Goal: Communication & Community: Answer question/provide support

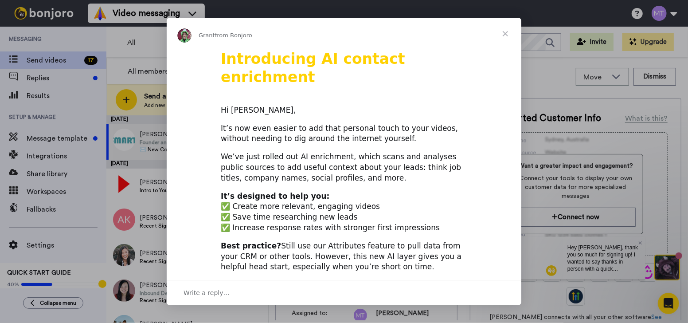
click at [507, 32] on span "Close" at bounding box center [505, 34] width 32 height 32
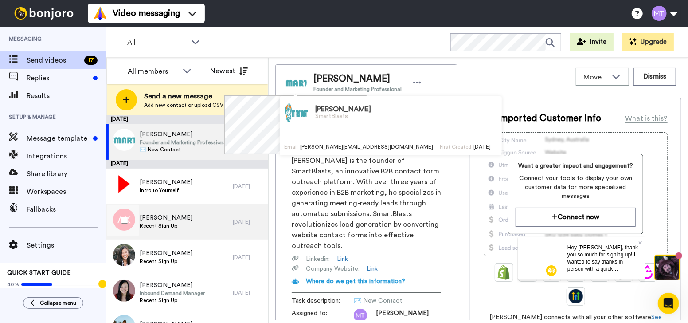
click at [195, 230] on div "[PERSON_NAME] Recent Sign Up" at bounding box center [169, 221] width 126 height 35
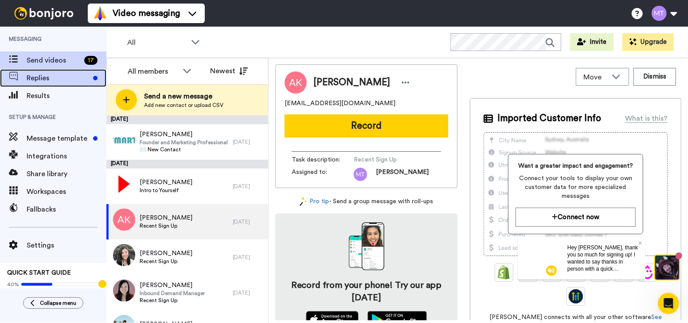
click at [78, 75] on span "Replies" at bounding box center [58, 78] width 63 height 11
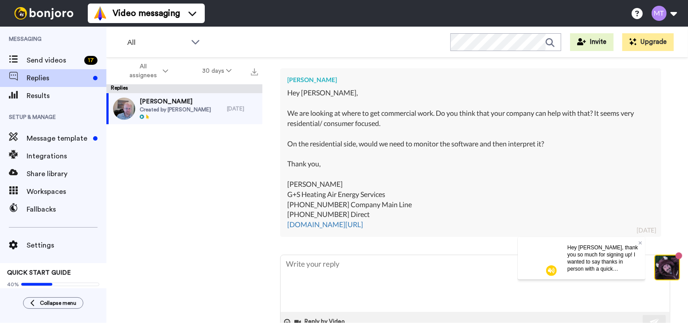
scroll to position [256, 0]
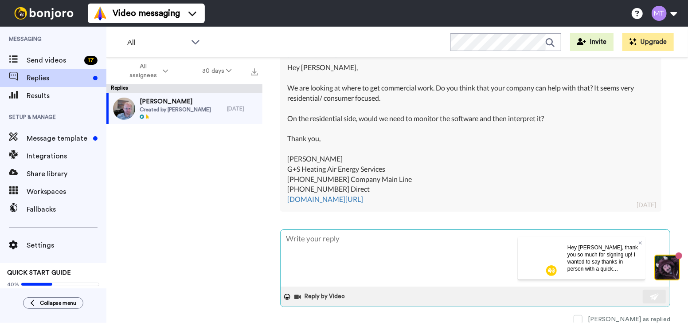
click at [401, 246] on textarea at bounding box center [474, 257] width 389 height 57
type textarea "H"
type textarea "x"
type textarea "He"
type textarea "x"
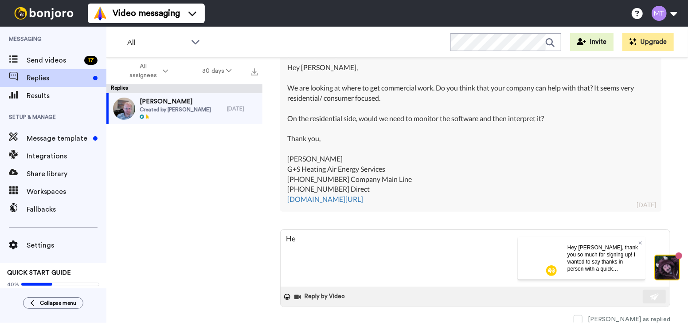
type textarea "Hey"
type textarea "x"
type textarea "Hey"
type textarea "x"
type textarea "Hey C"
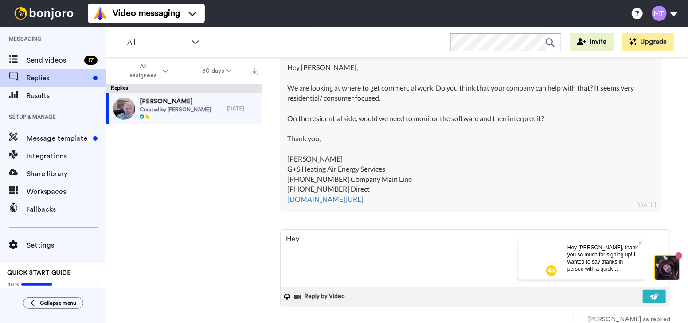
type textarea "x"
type textarea "Hey Ca"
type textarea "x"
type textarea "Hey Cam"
type textarea "x"
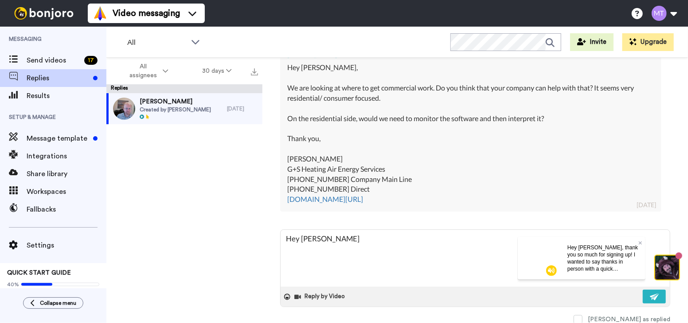
type textarea "Hey Cami"
type textarea "x"
type textarea "Hey Camil"
type textarea "x"
type textarea "Hey Camill"
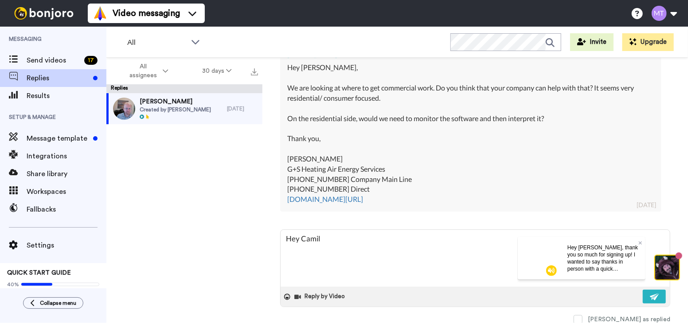
type textarea "x"
type textarea "Hey Camille"
type textarea "x"
type textarea "Hey Camille,"
type textarea "x"
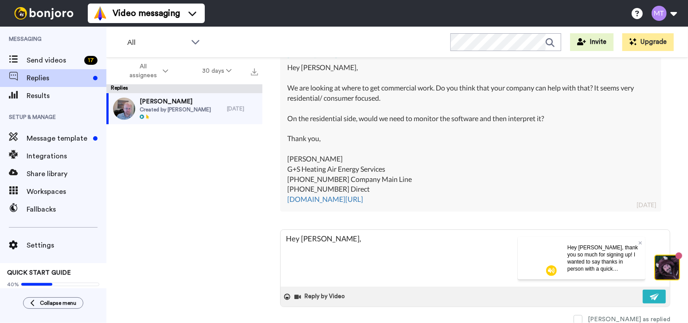
type textarea "Hey Camille,"
type textarea "x"
type textarea "Hey Camille,"
type textarea "x"
type textarea "Hey Camille,"
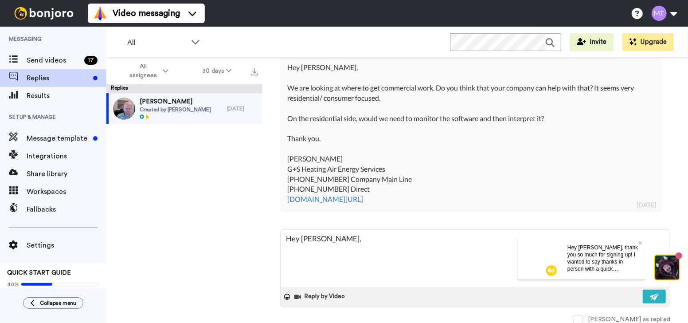
type textarea "x"
type textarea "Hey Camille, W"
type textarea "x"
type textarea "Hey Camille, We"
type textarea "x"
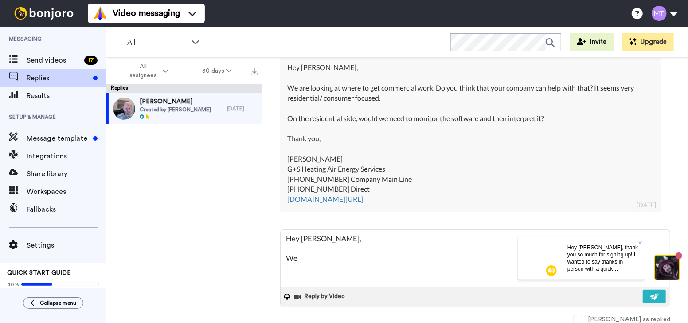
type textarea "Hey Camille, We"
type textarea "x"
type textarea "Hey Camille, We c"
type textarea "x"
type textarea "Hey Camille, We ca"
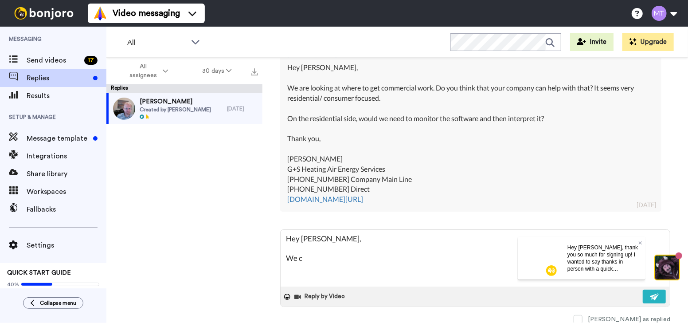
type textarea "x"
type textarea "Hey Camille, We can"
type textarea "x"
type textarea "Hey Camille, We can"
type textarea "x"
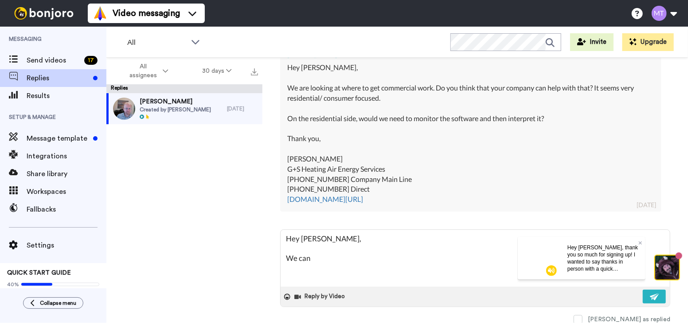
type textarea "Hey Camille, We can a"
type textarea "x"
type textarea "Hey Camille, We can ab"
type textarea "x"
type textarea "Hey Camille, We can abs"
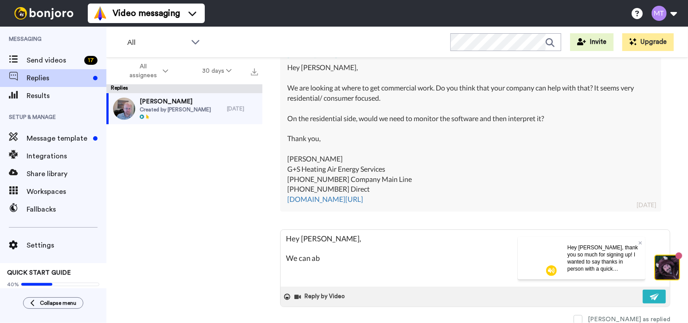
type textarea "x"
type textarea "Hey Camille, We can abso"
type textarea "x"
type textarea "Hey Camille, We can absol"
type textarea "x"
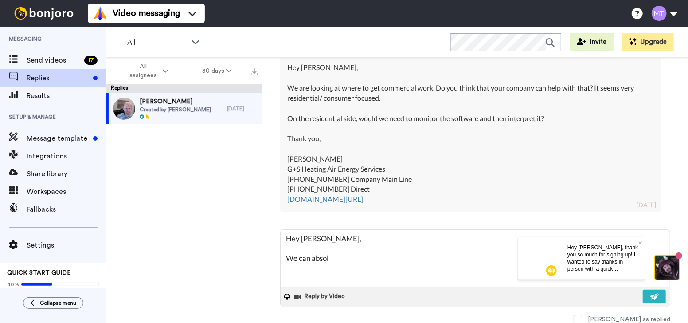
type textarea "Hey Camille, We can absolu"
type textarea "x"
type textarea "Hey Camille, We can absolut"
type textarea "x"
type textarea "Hey Camille, We can absolute"
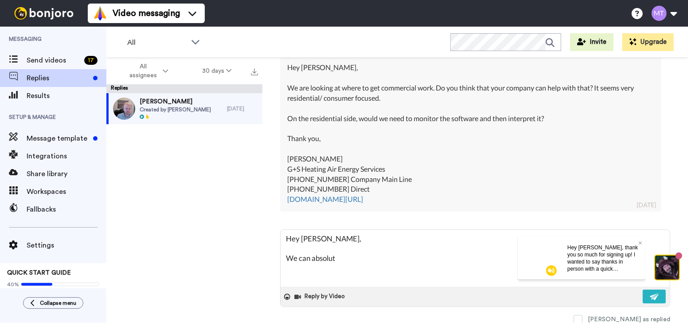
type textarea "x"
type textarea "Hey Camille, We can absolutel"
type textarea "x"
type textarea "Hey Camille, We can absolutely"
type textarea "x"
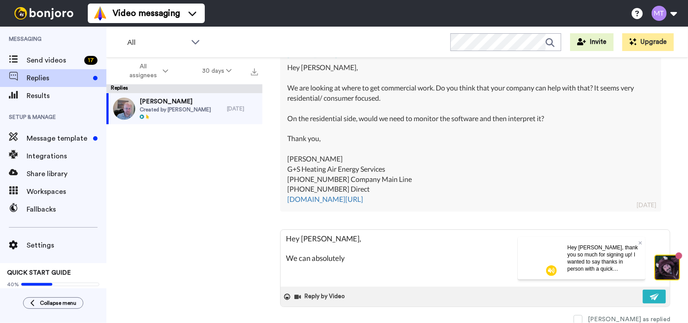
type textarea "Hey Camille, We can absolutely"
type textarea "x"
type textarea "Hey Camille, We can absolutely h"
type textarea "x"
type textarea "Hey Camille, We can absolutely he"
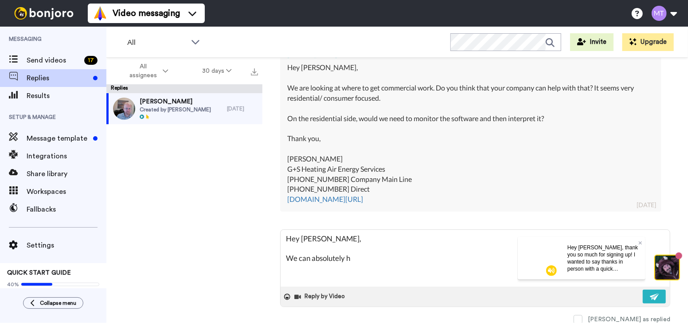
type textarea "x"
type textarea "Hey Camille, We can absolutely hel"
type textarea "x"
type textarea "Hey Camille, We can absolutely help"
type textarea "x"
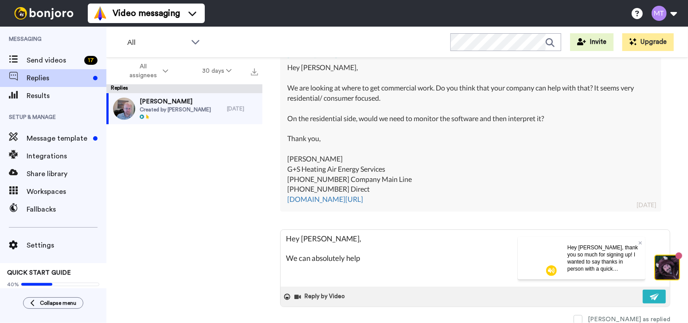
type textarea "Hey Camille, We can absolutely help"
type textarea "x"
type textarea "Hey Camille, We can absolutely help w"
type textarea "x"
type textarea "Hey Camille, We can absolutely help wi"
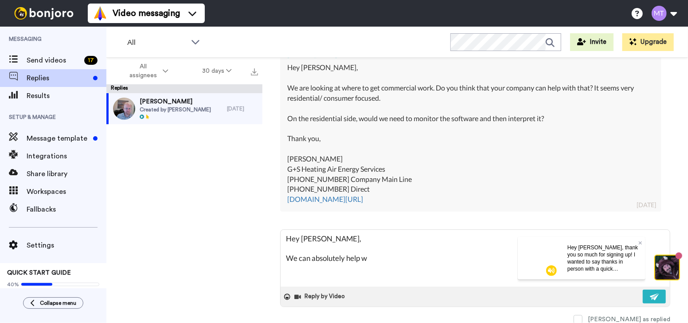
type textarea "x"
type textarea "Hey Camille, We can absolutely help wit"
type textarea "x"
type textarea "Hey Camille, We can absolutely help with"
type textarea "x"
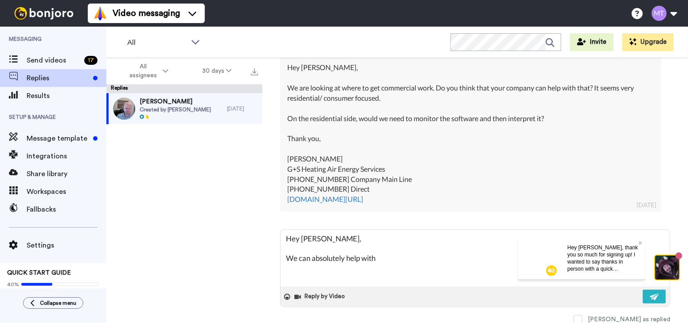
type textarea "Hey Camille, We can absolutely help with"
type textarea "x"
type textarea "Hey Camille, We can absolutely help with t"
type textarea "x"
type textarea "Hey Camille, We can absolutely help with th"
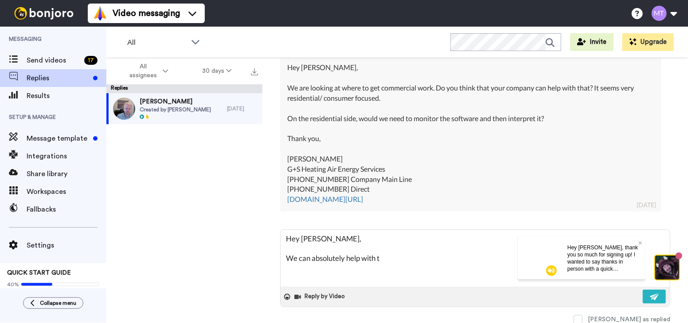
type textarea "x"
type textarea "Hey Camille, We can absolutely help with tha"
type textarea "x"
type textarea "Hey Camille, We can absolutely help with that"
type textarea "x"
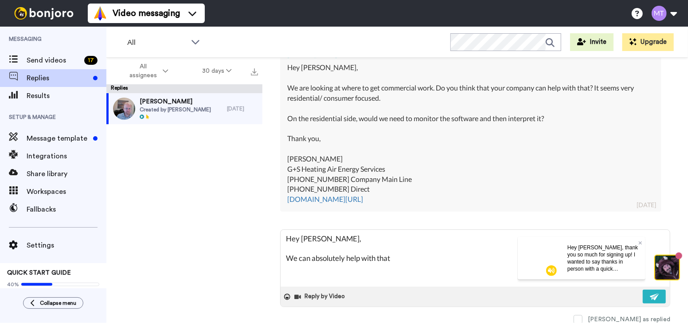
type textarea "Hey Camille, We can absolutely help with that!"
type textarea "x"
type textarea "Hey Camille, We can absolutely help with that!"
type textarea "x"
type textarea "Hey Camille, We can absolutely help with that!"
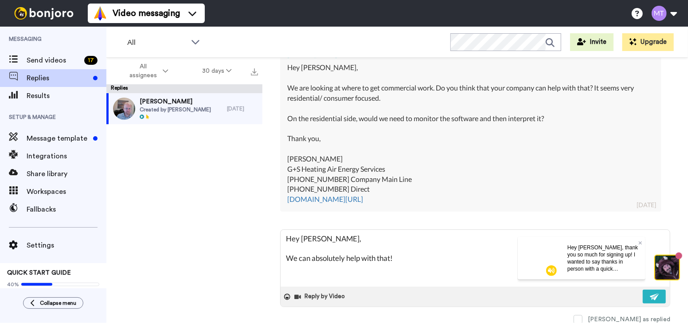
click at [536, 250] on video at bounding box center [538, 257] width 43 height 43
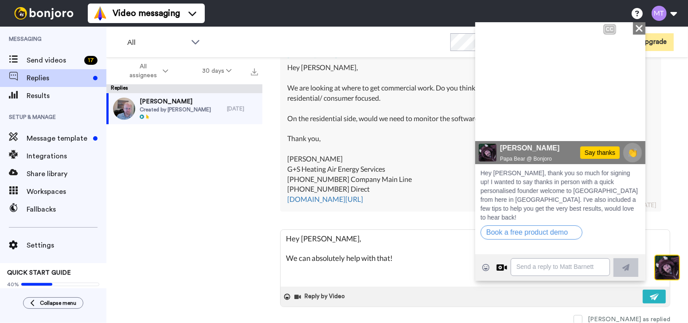
click at [625, 27] on img at bounding box center [626, 28] width 12 height 12
click at [633, 27] on div "Close" at bounding box center [638, 28] width 12 height 12
click at [637, 28] on icon "Close" at bounding box center [638, 28] width 9 height 11
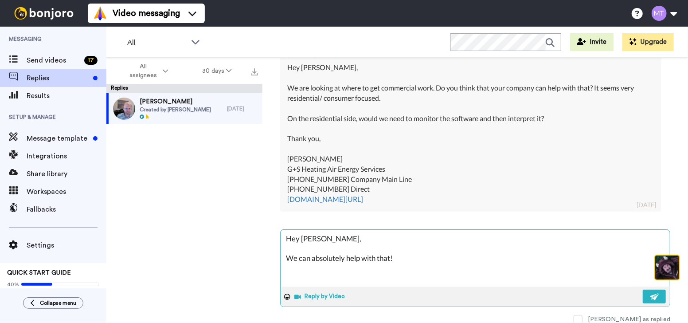
click at [329, 298] on button "Reply by Video" at bounding box center [321, 296] width 54 height 13
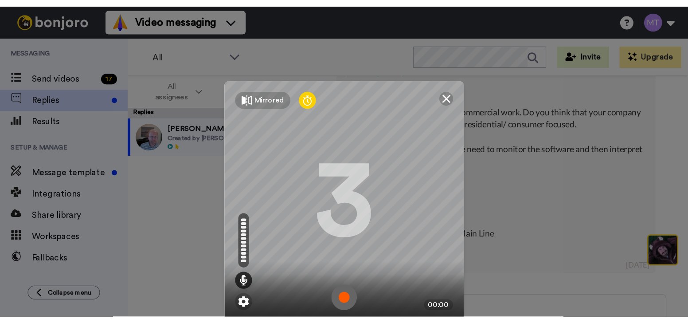
scroll to position [66, 0]
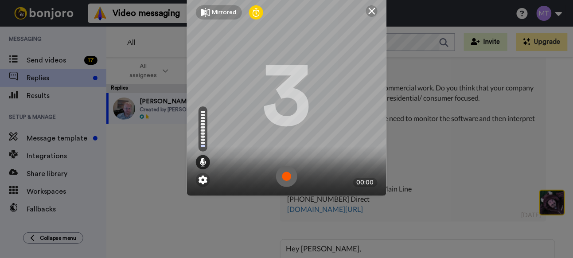
click at [283, 174] on img at bounding box center [286, 176] width 21 height 21
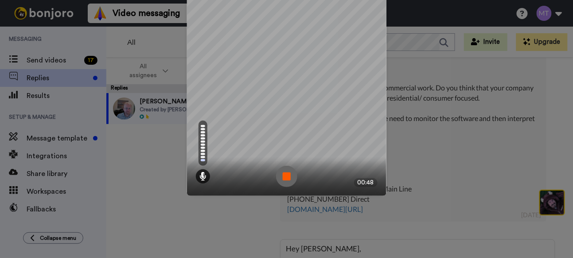
click at [281, 179] on img at bounding box center [286, 176] width 21 height 21
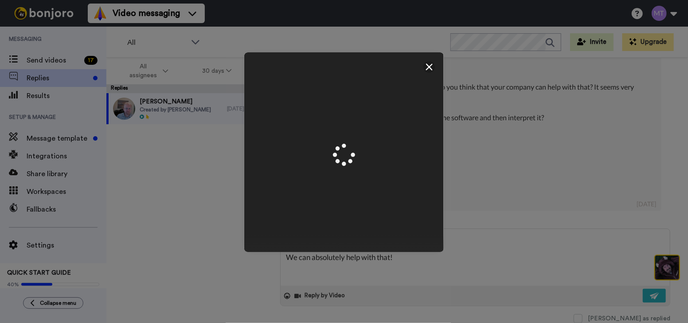
scroll to position [9, 0]
click at [342, 232] on img at bounding box center [343, 232] width 21 height 21
click at [340, 232] on img at bounding box center [343, 232] width 21 height 21
click at [336, 156] on img at bounding box center [344, 152] width 35 height 35
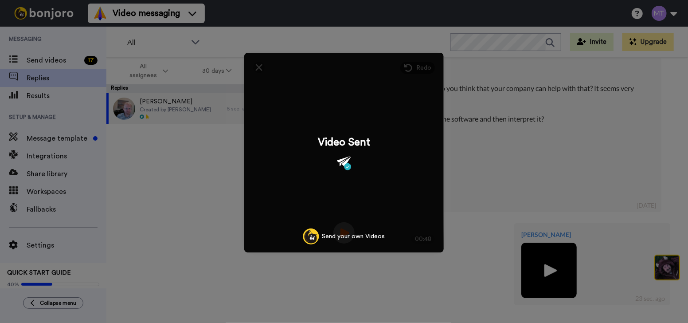
click at [503, 167] on div "Mirrored Redo 3 00:48 Video Sent Send your own Videos" at bounding box center [344, 161] width 688 height 323
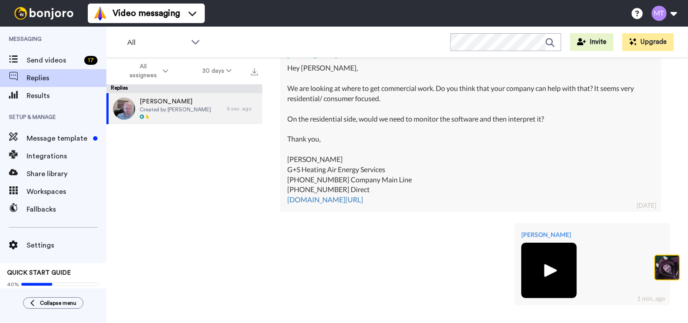
scroll to position [349, 0]
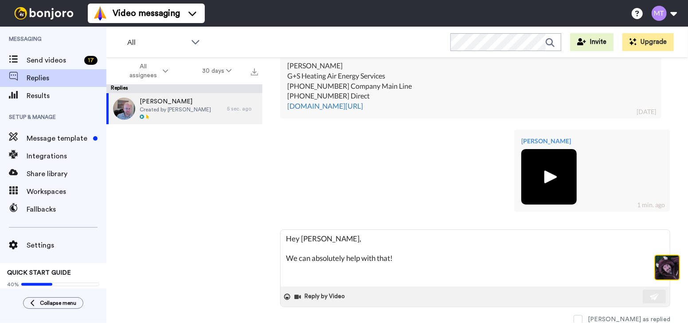
type textarea "x"
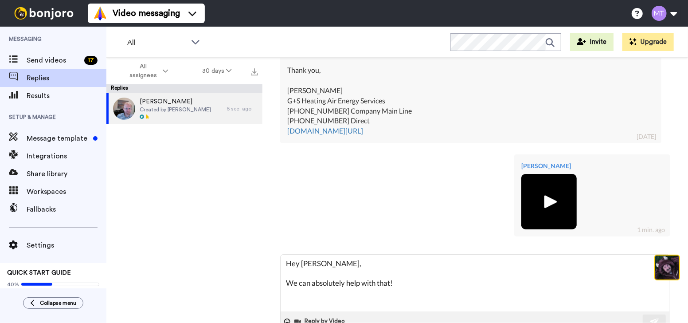
scroll to position [349, 0]
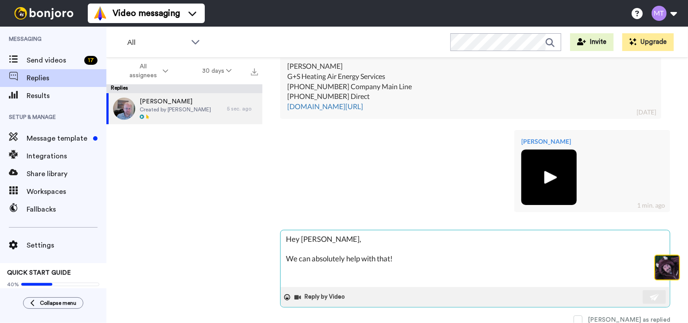
click at [373, 249] on textarea "Hey Camille, We can absolutely help with that!" at bounding box center [474, 258] width 389 height 57
type textarea "H"
type textarea "x"
type textarea "He"
type textarea "x"
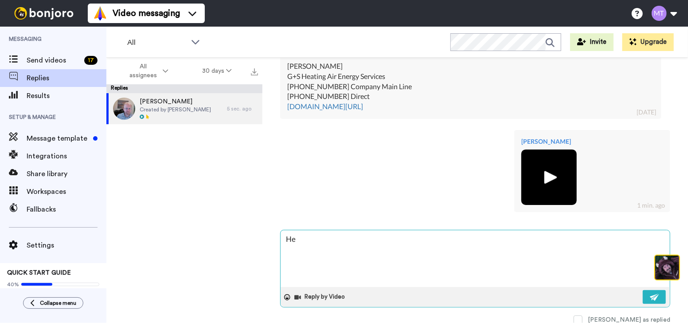
type textarea "Her"
type textarea "x"
type textarea "Here"
type textarea "x"
type textarea "Here'"
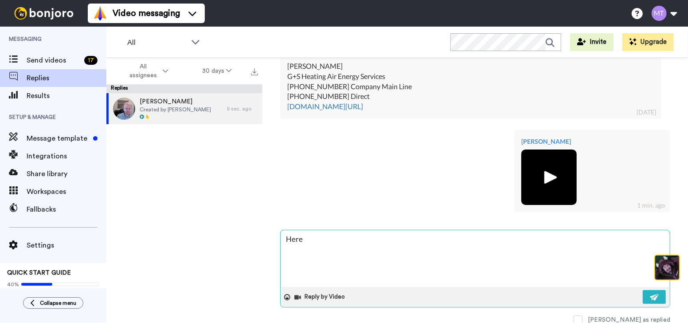
type textarea "x"
type textarea "Here's"
type textarea "x"
type textarea "Here's"
type textarea "x"
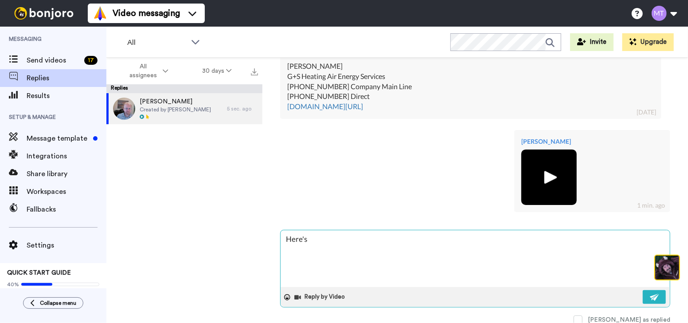
type textarea "Here's a"
type textarea "x"
type textarea "Here's a"
type textarea "x"
type textarea "Here's a l"
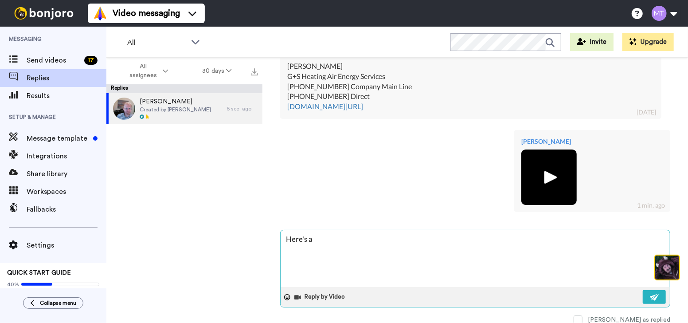
type textarea "x"
type textarea "Here's a li"
type textarea "x"
type textarea "Here's a lin"
type textarea "x"
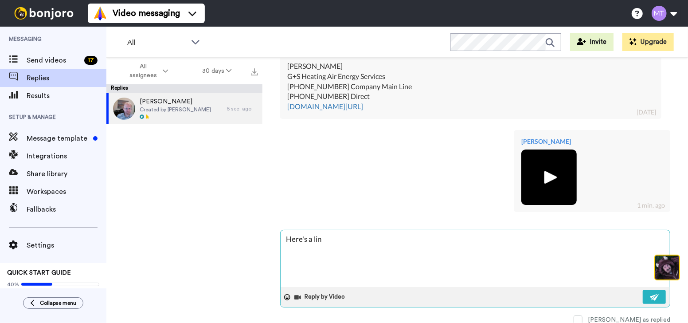
type textarea "Here's a link"
type textarea "x"
type textarea "Here's a link"
type textarea "x"
type textarea "Here's a link t"
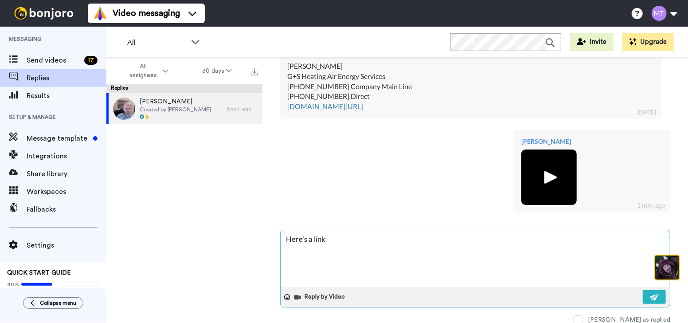
type textarea "x"
type textarea "Here's a link to"
type textarea "x"
type textarea "Here's a link to"
type textarea "x"
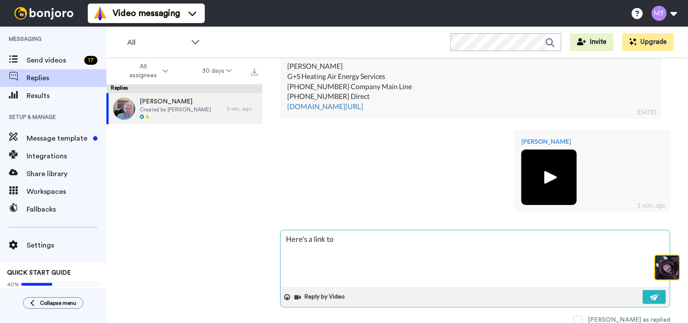
type textarea "Here's a link to m"
type textarea "x"
type textarea "Here's a link to my"
type textarea "x"
type textarea "Here's a link to my"
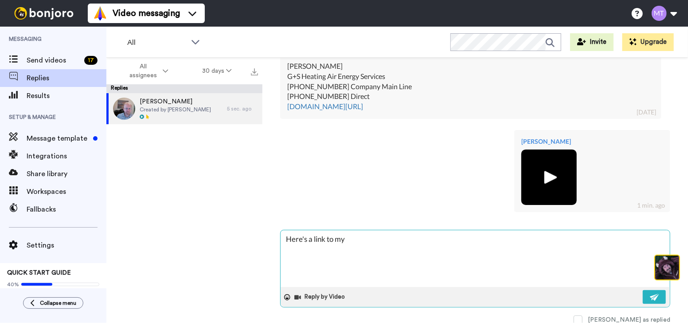
type textarea "x"
type textarea "Here's a link to my b"
type textarea "x"
type textarea "Here's a link to my bo"
type textarea "x"
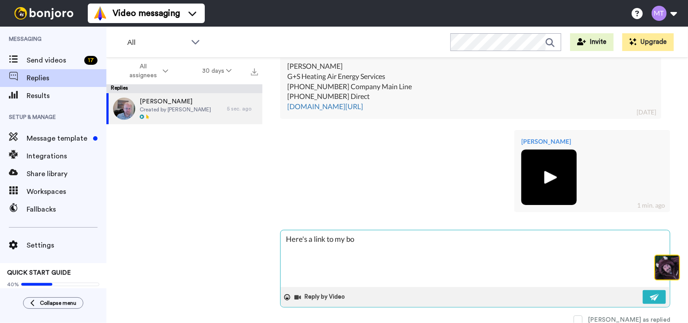
type textarea "Here's a link to my boo"
type textarea "x"
type textarea "Here's a link to my book"
type textarea "x"
type textarea "Here's a link to my booki"
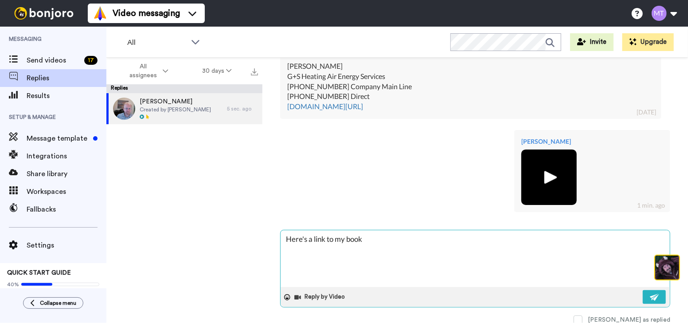
type textarea "x"
type textarea "Here's a link to my bookin"
type textarea "x"
type textarea "Here's a link to my booking"
type textarea "x"
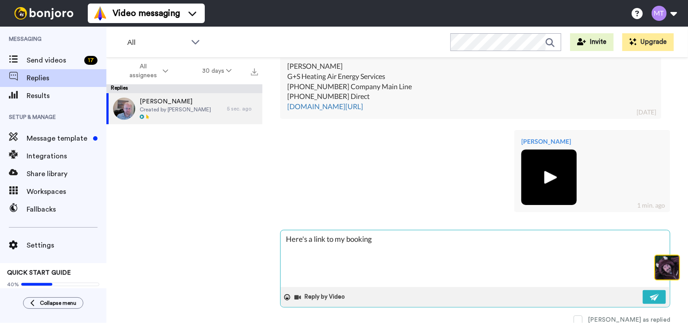
type textarea "Here's a link to my booking"
type textarea "x"
type textarea "Here's a link to my booking p"
type textarea "x"
type textarea "Here's a link to my booking pa"
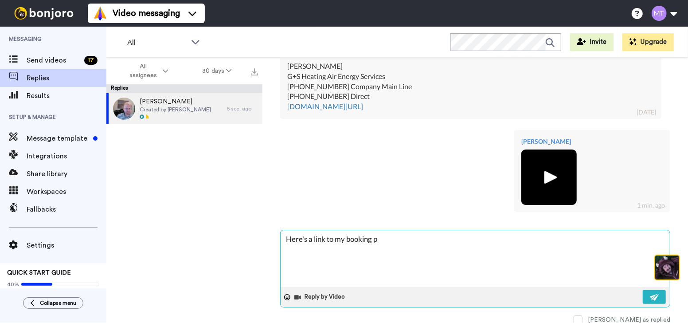
type textarea "x"
type textarea "Here's a link to my booking pag"
type textarea "x"
type textarea "Here's a link to my booking page"
type textarea "x"
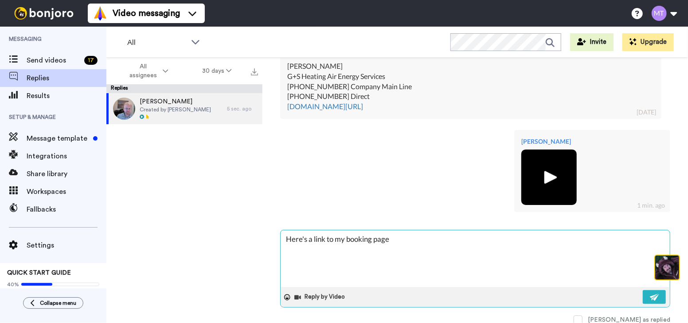
type textarea "Here's a link to my booking page"
type textarea "x"
type textarea "Here's a link to my booking page s"
type textarea "x"
type textarea "Here's a link to my booking page so"
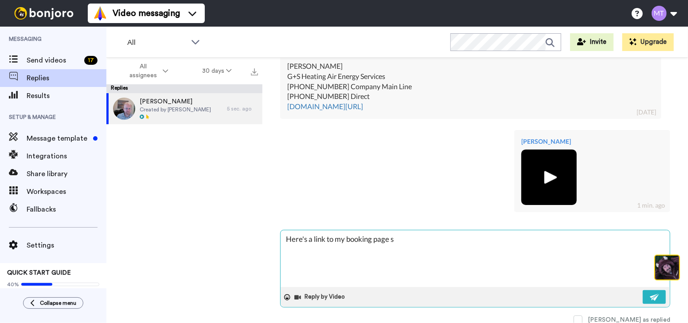
type textarea "x"
type textarea "Here's a link to my booking page so"
type textarea "x"
type textarea "Here's a link to my booking page so t"
type textarea "x"
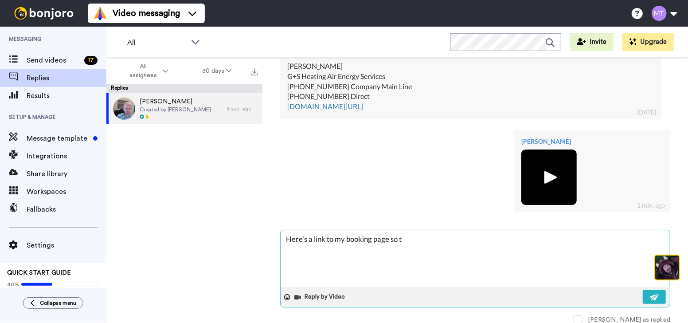
type textarea "Here's a link to my booking page so th"
type textarea "x"
type textarea "Here's a link to my booking page so tha"
type textarea "x"
type textarea "Here's a link to my booking page so that"
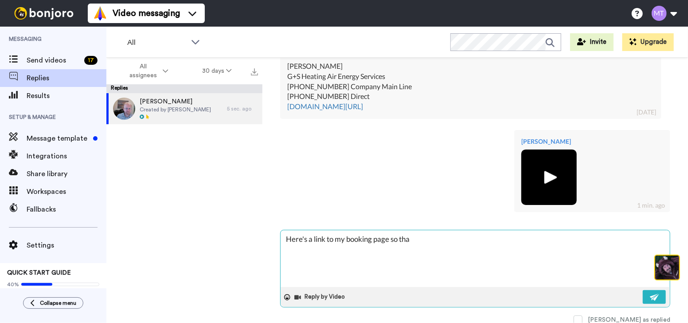
type textarea "x"
type textarea "Here's a link to my booking page so that"
type textarea "x"
type textarea "Here's a link to my booking page so that w"
type textarea "x"
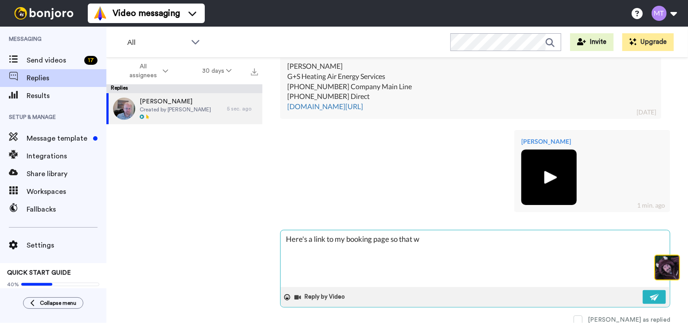
type textarea "Here's a link to my booking page so that we"
type textarea "x"
type textarea "Here's a link to my booking page so that we"
type textarea "x"
type textarea "Here's a link to my booking page so that we c"
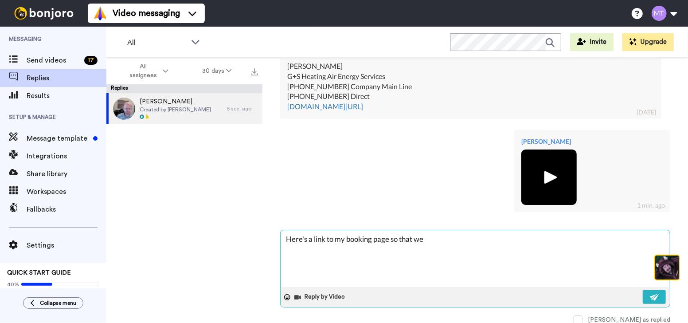
type textarea "x"
type textarea "Here's a link to my booking page so that we ca"
type textarea "x"
type textarea "Here's a link to my booking page so that we can"
type textarea "x"
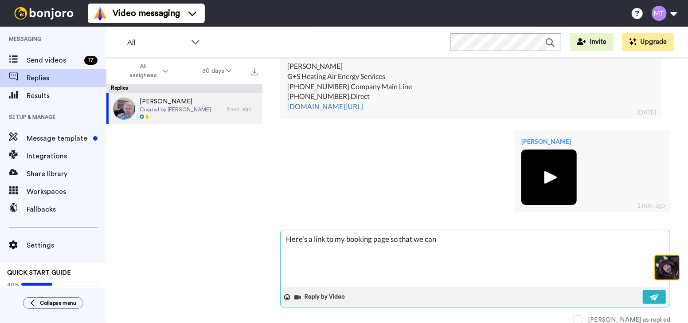
type textarea "Here's a link to my booking page so that we can"
type textarea "x"
type textarea "Here's a link to my booking page so that we can s"
type textarea "x"
type textarea "Here's a link to my booking page so that we can se"
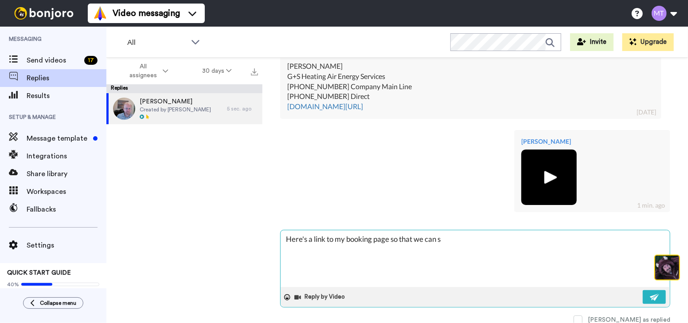
type textarea "x"
paste textarea "https://appointments.conversionstore.com/#/michaeltucker?serviceId=409336000000…"
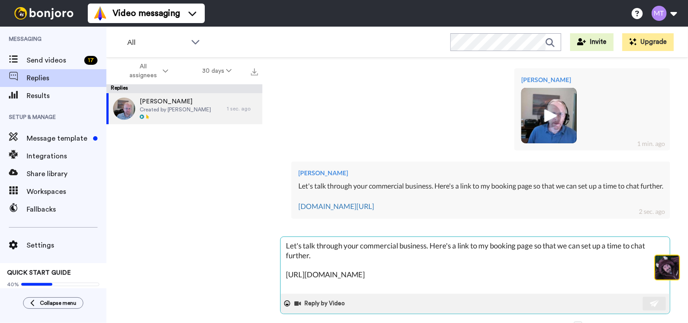
scroll to position [427, 0]
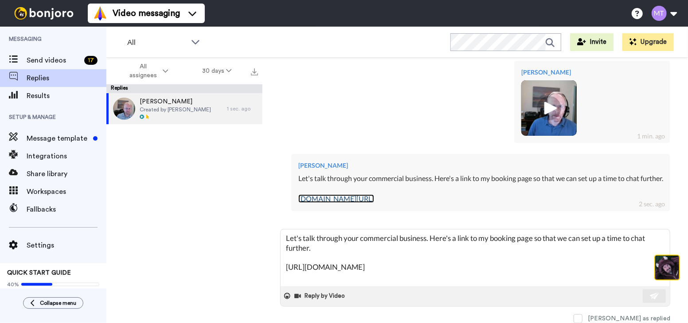
click at [374, 200] on link "appointments.conversionstore.com/" at bounding box center [336, 198] width 76 height 8
click at [331, 196] on link "appointments.conversionstore.com/" at bounding box center [336, 198] width 76 height 8
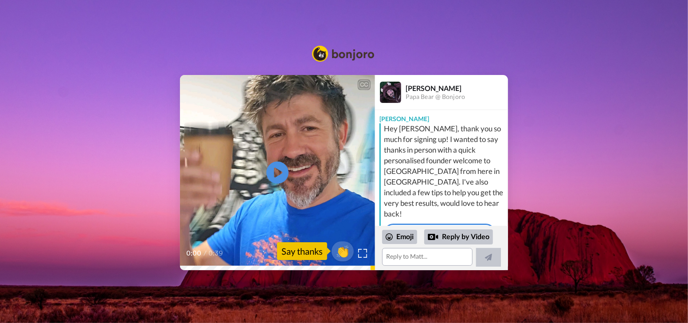
scroll to position [46, 0]
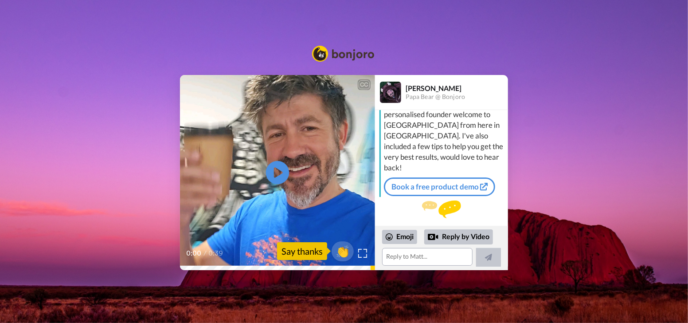
click at [282, 175] on icon at bounding box center [277, 172] width 23 height 23
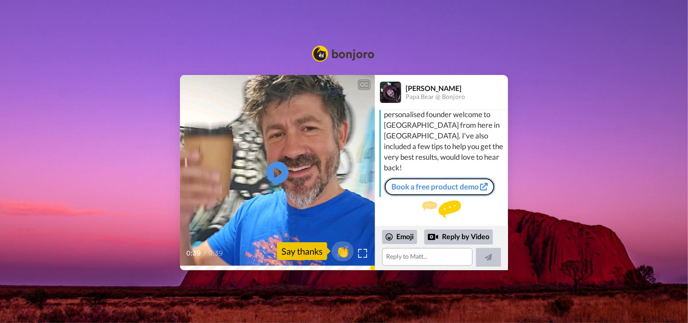
click at [451, 177] on link "Book a free product demo" at bounding box center [439, 186] width 111 height 19
click at [420, 263] on textarea at bounding box center [427, 257] width 90 height 18
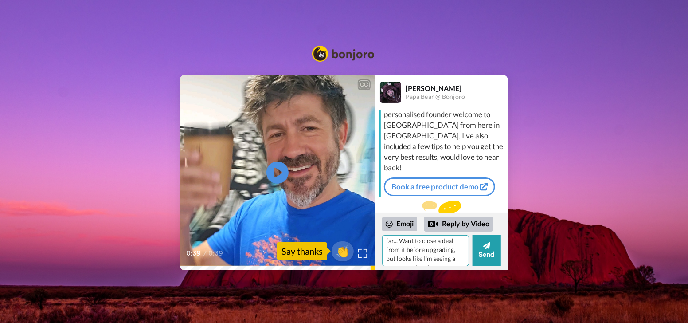
scroll to position [30, 0]
type textarea "Thanks Matt! Enjoying the platform so far... Want to close a deal from it befor…"
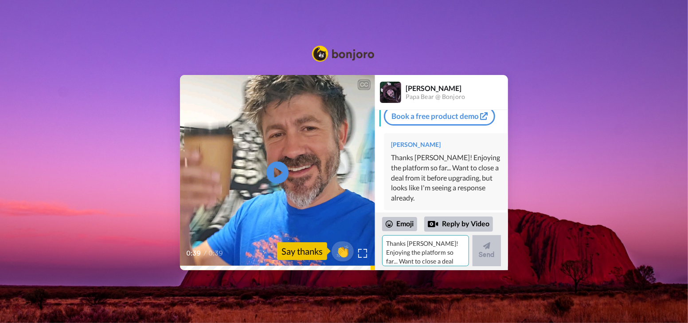
click at [423, 259] on textarea "Thanks Matt! Enjoying the platform so far... Want to close a deal from it befor…" at bounding box center [425, 250] width 87 height 31
type textarea "Booking a quick demo tomorrow to show me what I don't know about cutting throug…"
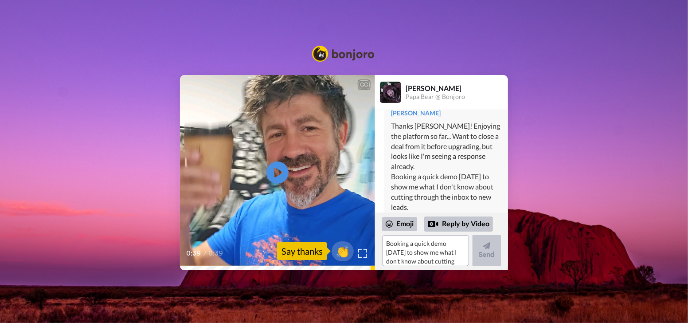
click at [402, 42] on div "CC Play/Pause 0:39 / 0:39 👏 Say thanks Matt Barnett Papa Bear @ Bonjoro Matt He…" at bounding box center [344, 150] width 688 height 237
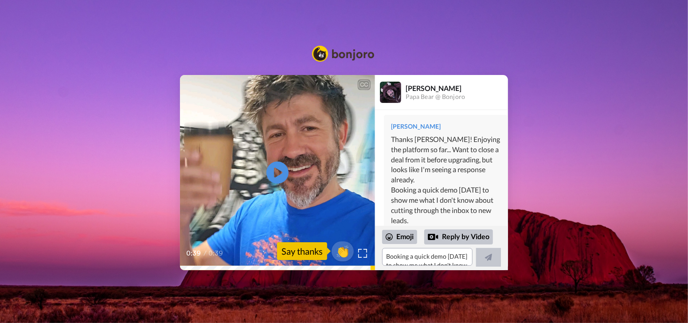
scroll to position [135, 0]
